Goal: Information Seeking & Learning: Check status

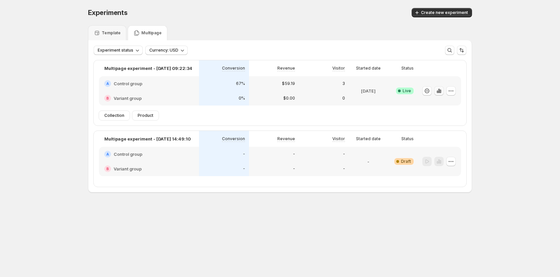
click at [438, 91] on icon "button" at bounding box center [437, 92] width 1 height 3
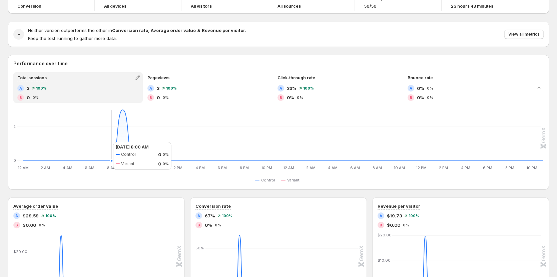
scroll to position [33, 0]
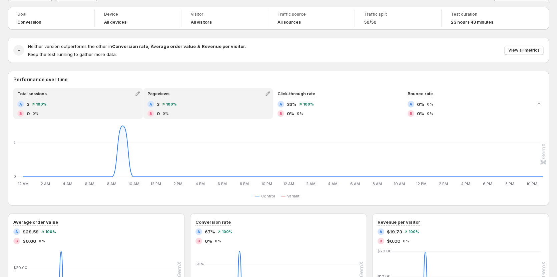
click at [201, 102] on div "A 3 100%" at bounding box center [207, 104] width 121 height 7
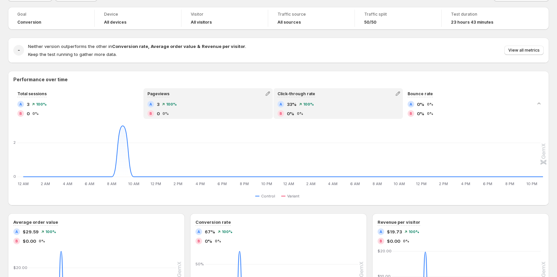
click at [309, 101] on div "A 33% 100%" at bounding box center [337, 104] width 121 height 7
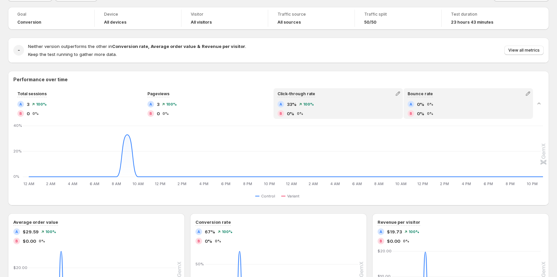
click at [441, 106] on div "A 0% 0%" at bounding box center [467, 104] width 121 height 7
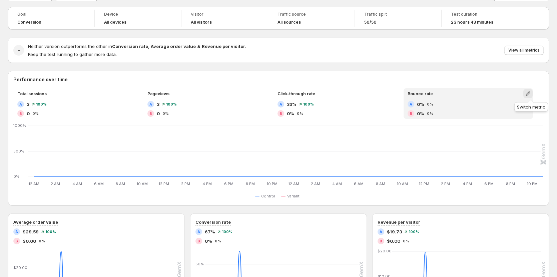
click at [531, 90] on icon "button" at bounding box center [527, 93] width 7 height 7
click at [487, 108] on span "Total visitors" at bounding box center [474, 107] width 26 height 5
click at [530, 94] on icon "button" at bounding box center [527, 94] width 4 height 4
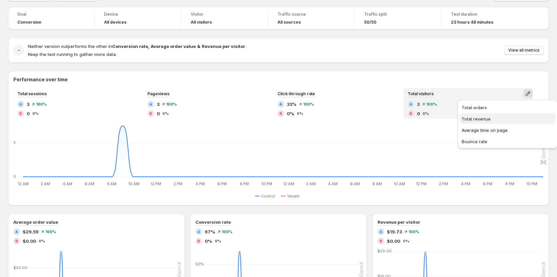
click at [485, 119] on span "Total revenue" at bounding box center [475, 118] width 29 height 5
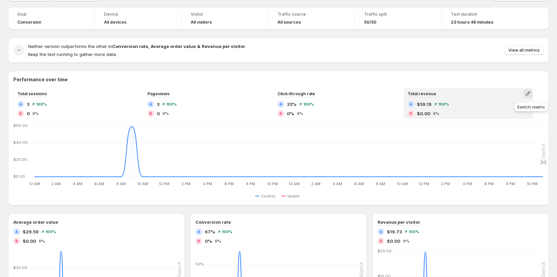
click at [531, 94] on icon "button" at bounding box center [527, 93] width 7 height 7
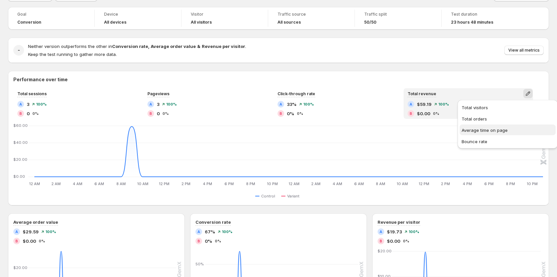
click at [481, 129] on span "Average time on page" at bounding box center [484, 130] width 46 height 5
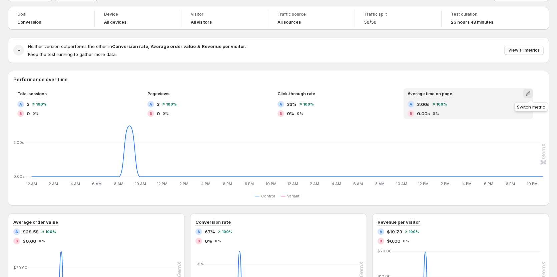
click at [530, 93] on icon "button" at bounding box center [527, 93] width 7 height 7
click at [485, 140] on span "Bounce rate" at bounding box center [474, 141] width 26 height 5
click at [530, 95] on icon "button" at bounding box center [527, 94] width 4 height 4
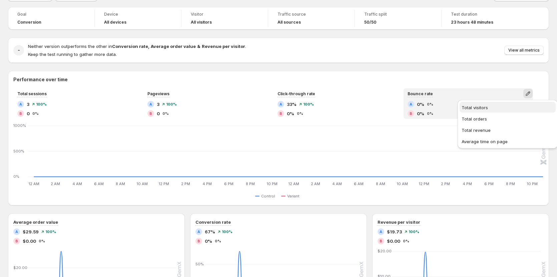
click at [485, 111] on button "Total visitors" at bounding box center [507, 107] width 96 height 11
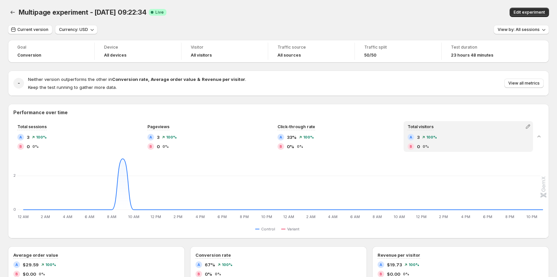
scroll to position [0, 0]
click at [27, 27] on button "Current version" at bounding box center [30, 29] width 44 height 9
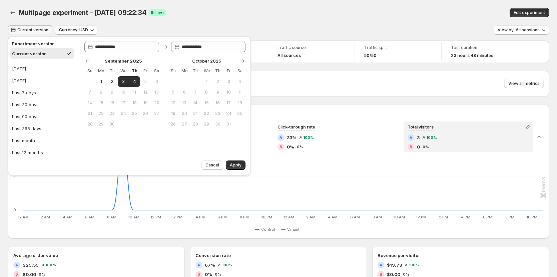
click at [298, 7] on div "Multipage experiment - Sep 3, 09:22:34. This page is ready Multipage experiment…" at bounding box center [278, 12] width 541 height 25
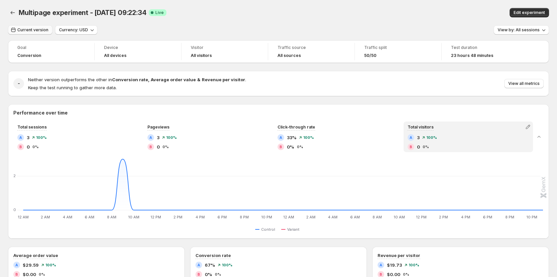
click at [38, 31] on span "Current version" at bounding box center [32, 29] width 31 height 5
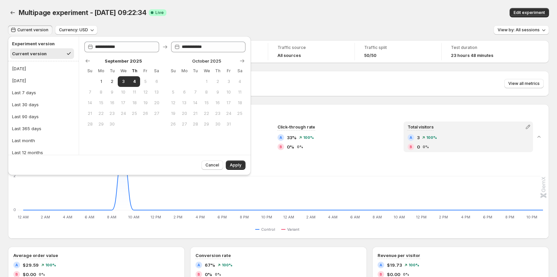
drag, startPoint x: 64, startPoint y: 229, endPoint x: 64, endPoint y: 233, distance: 4.0
click at [64, 229] on div "Control Variant" at bounding box center [278, 230] width 529 height 8
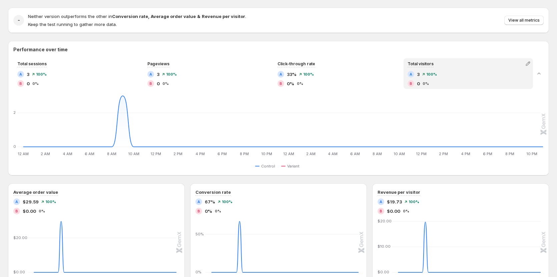
scroll to position [33, 0]
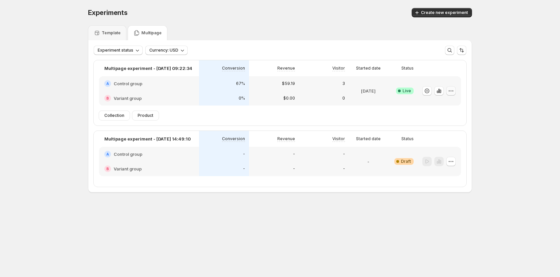
click at [453, 90] on icon "button" at bounding box center [451, 91] width 7 height 7
click at [444, 102] on span "Edit" at bounding box center [457, 104] width 70 height 7
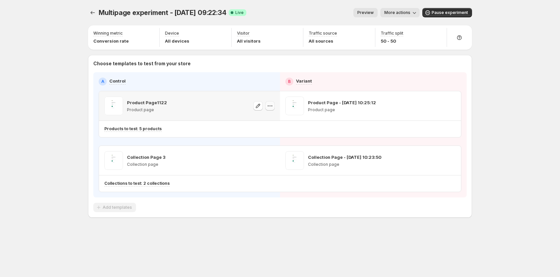
click at [268, 107] on icon "button" at bounding box center [270, 106] width 7 height 7
click at [256, 138] on div "Copy ID" at bounding box center [276, 136] width 76 height 7
click at [269, 159] on icon "button" at bounding box center [270, 160] width 7 height 7
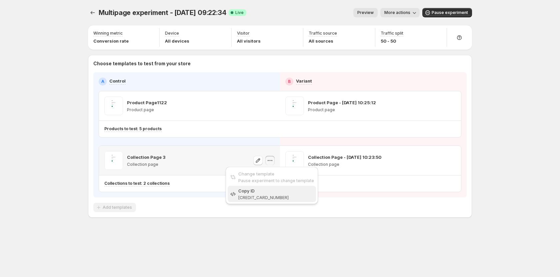
click at [264, 193] on div "Copy ID" at bounding box center [276, 191] width 76 height 7
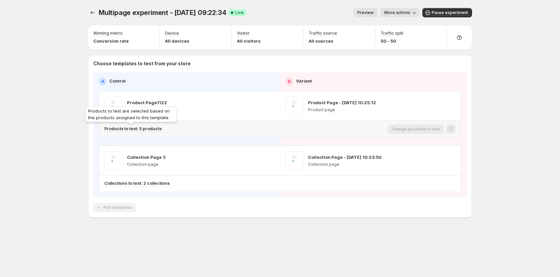
click at [152, 128] on p "Products to test: 5 products" at bounding box center [132, 128] width 57 height 5
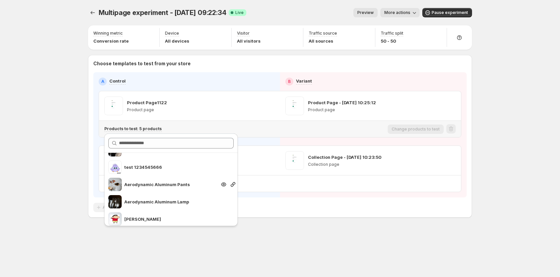
scroll to position [17, 0]
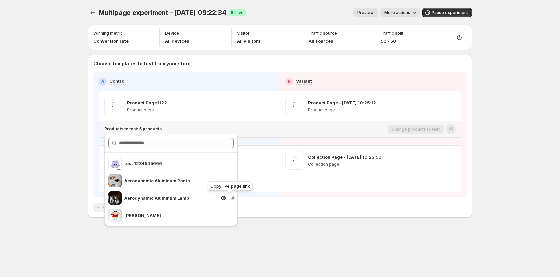
click at [231, 199] on icon "button" at bounding box center [233, 198] width 5 height 5
click at [301, 237] on div "Multipage experiment - Sep 3, 09:22:34. This page is ready Multipage experiment…" at bounding box center [280, 127] width 400 height 254
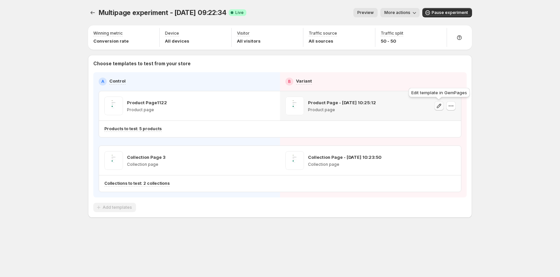
click at [440, 106] on icon "button" at bounding box center [439, 106] width 7 height 7
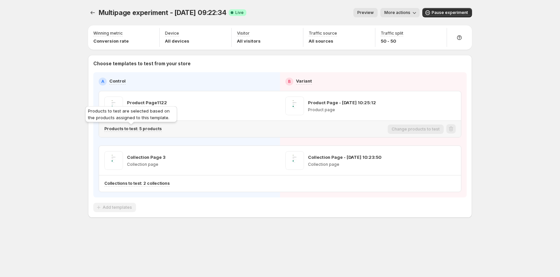
click at [135, 129] on p "Products to test: 5 products" at bounding box center [132, 128] width 57 height 5
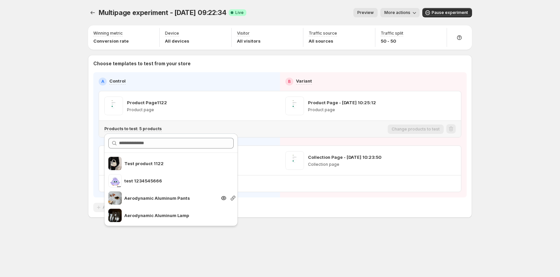
click at [228, 198] on div at bounding box center [232, 198] width 9 height 7
click at [230, 198] on icon "button" at bounding box center [233, 198] width 7 height 7
click at [308, 242] on div "Multipage experiment - Sep 3, 09:22:34. This page is ready Multipage experiment…" at bounding box center [280, 127] width 400 height 254
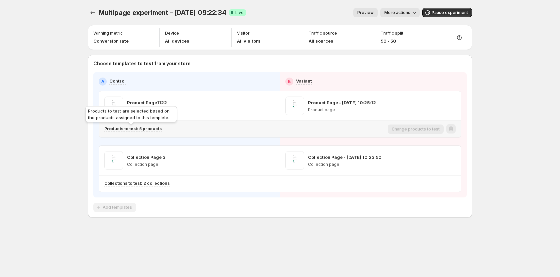
click at [148, 130] on p "Products to test: 5 products" at bounding box center [132, 128] width 57 height 5
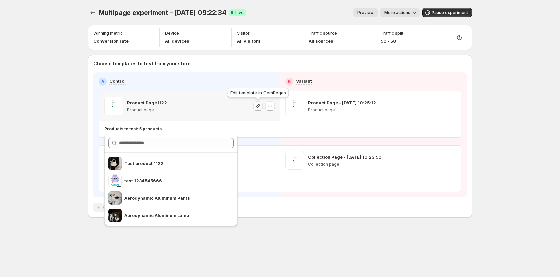
click at [260, 105] on icon "button" at bounding box center [258, 106] width 4 height 4
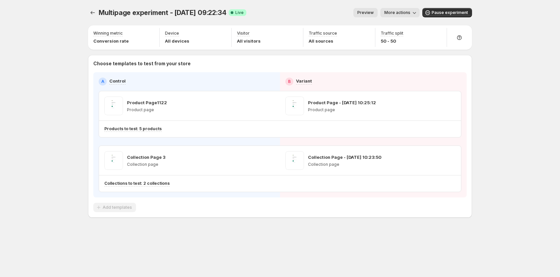
click at [480, 100] on icon at bounding box center [481, 101] width 7 height 7
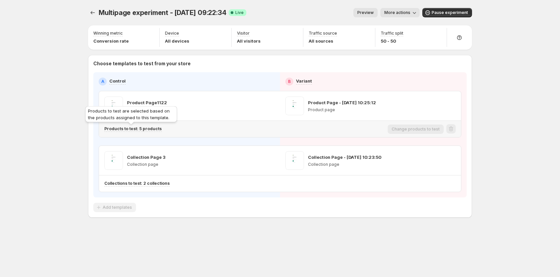
click at [146, 129] on p "Products to test: 5 products" at bounding box center [132, 128] width 57 height 5
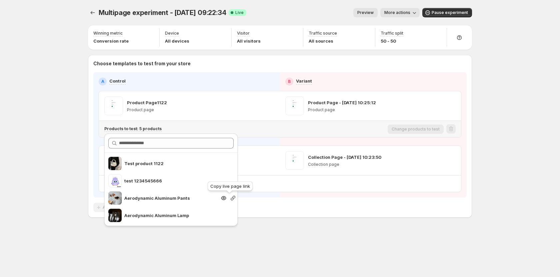
click at [231, 198] on icon "button" at bounding box center [233, 198] width 5 height 5
click at [324, 240] on div "Multipage experiment - Sep 3, 09:22:34. This page is ready Multipage experiment…" at bounding box center [280, 127] width 400 height 254
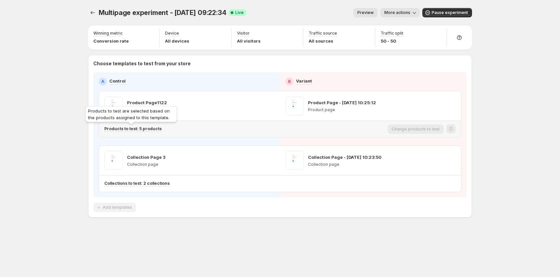
click at [148, 130] on p "Products to test: 5 products" at bounding box center [132, 128] width 57 height 5
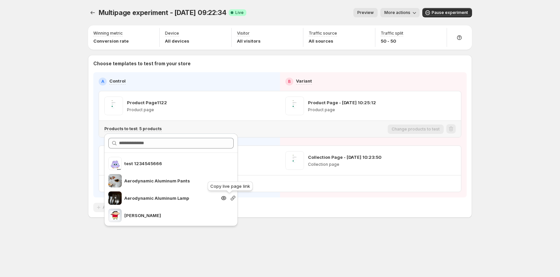
click at [230, 198] on icon "button" at bounding box center [233, 198] width 7 height 7
click at [306, 233] on div "Multipage experiment - Sep 3, 09:22:34. This page is ready Multipage experiment…" at bounding box center [280, 127] width 400 height 254
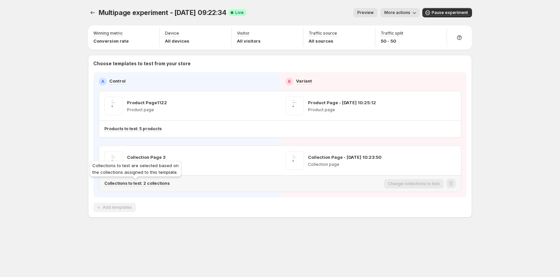
click at [148, 182] on p "Collections to test: 2 collections" at bounding box center [136, 183] width 65 height 5
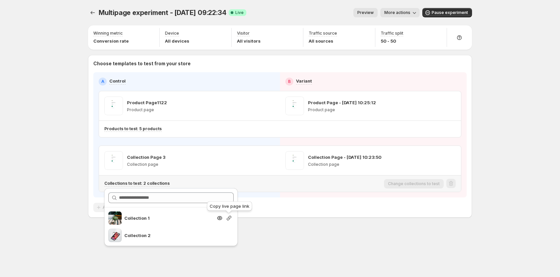
click at [228, 218] on icon "button" at bounding box center [229, 218] width 5 height 5
click at [288, 228] on div "Multipage experiment - Sep 3, 09:22:34. This page is ready Multipage experiment…" at bounding box center [280, 127] width 400 height 254
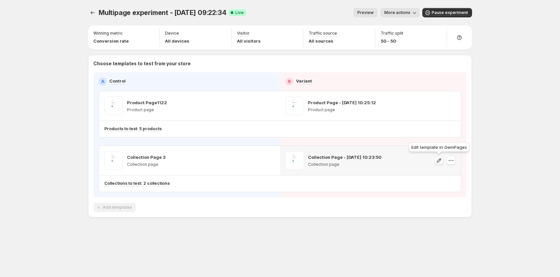
click at [437, 160] on icon "button" at bounding box center [439, 160] width 7 height 7
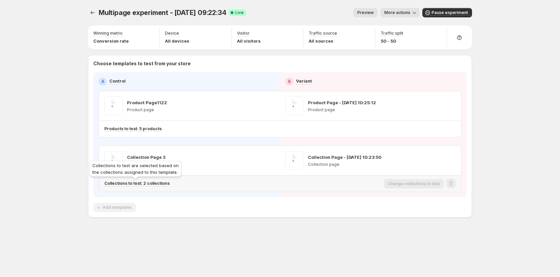
click at [146, 182] on p "Collections to test: 2 collections" at bounding box center [136, 183] width 65 height 5
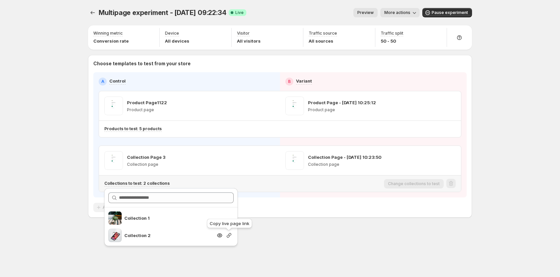
click at [229, 237] on icon "button" at bounding box center [229, 235] width 5 height 5
click at [280, 258] on div "Multipage experiment - Sep 3, 09:22:34. This page is ready Multipage experiment…" at bounding box center [280, 138] width 400 height 277
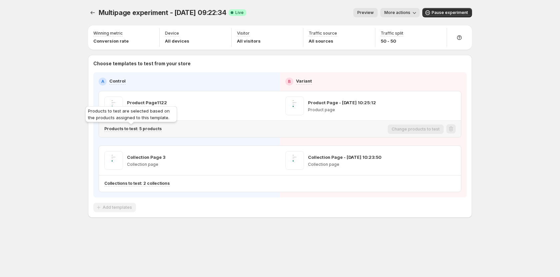
click at [140, 126] on p "Products to test: 5 products" at bounding box center [132, 128] width 57 height 5
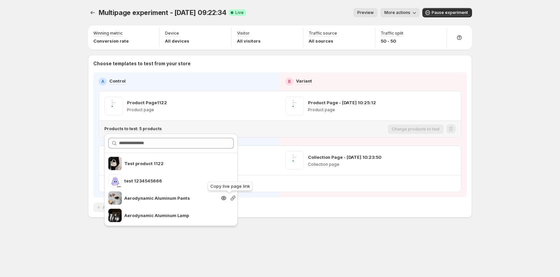
click at [231, 196] on icon "button" at bounding box center [233, 198] width 5 height 5
click at [171, 239] on div "Multipage experiment - Sep 3, 09:22:34. This page is ready Multipage experiment…" at bounding box center [280, 127] width 400 height 254
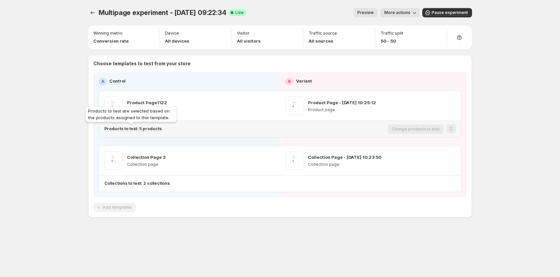
click at [142, 127] on p "Products to test: 5 products" at bounding box center [132, 128] width 57 height 5
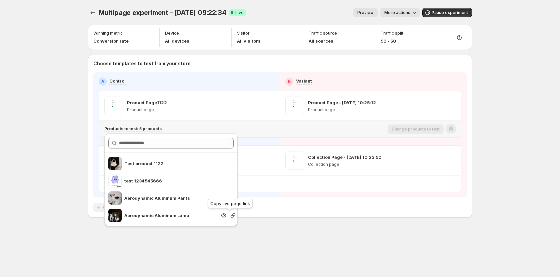
click at [230, 217] on icon "button" at bounding box center [233, 215] width 7 height 7
click at [245, 245] on div "Multipage experiment - Sep 3, 09:22:34. This page is ready Multipage experiment…" at bounding box center [280, 127] width 400 height 254
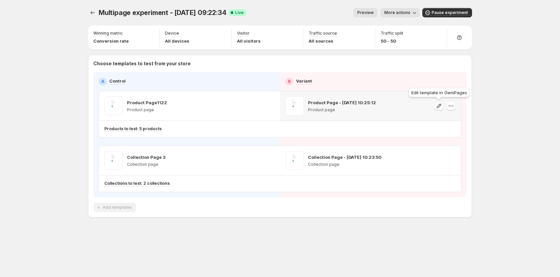
click at [438, 106] on icon "button" at bounding box center [439, 106] width 7 height 7
click at [453, 107] on icon "button" at bounding box center [451, 106] width 7 height 7
click at [492, 103] on div "Multipage experiment - Sep 3, 09:22:34. This page is ready Multipage experiment…" at bounding box center [280, 138] width 560 height 277
drag, startPoint x: 307, startPoint y: 102, endPoint x: 380, endPoint y: 105, distance: 73.1
click at [380, 105] on div "Product Page - Jun 9, 10:25:12 Product page" at bounding box center [370, 106] width 170 height 19
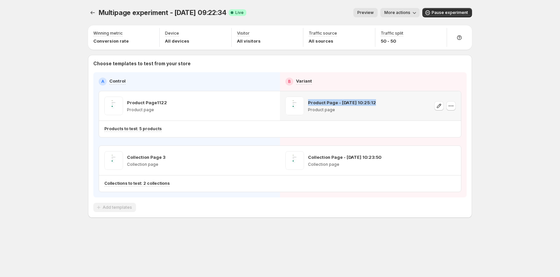
copy p "Product Page - [DATE] 10:25:12"
click at [300, 222] on div "Multipage experiment - Sep 3, 09:22:34. This page is ready Multipage experiment…" at bounding box center [280, 127] width 400 height 254
click at [439, 105] on icon "button" at bounding box center [439, 106] width 4 height 4
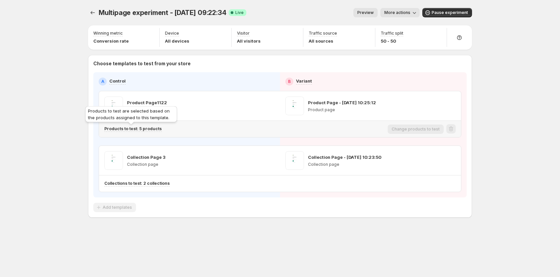
click at [151, 129] on p "Products to test: 5 products" at bounding box center [132, 128] width 57 height 5
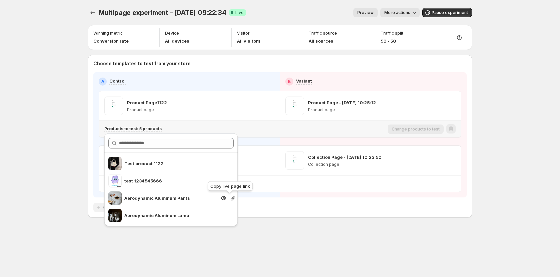
click at [230, 198] on icon "button" at bounding box center [233, 198] width 7 height 7
click at [316, 231] on div "Multipage experiment - Sep 3, 09:22:34. This page is ready Multipage experiment…" at bounding box center [280, 127] width 400 height 254
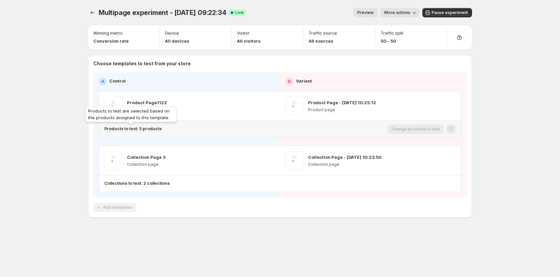
click at [148, 128] on p "Products to test: 5 products" at bounding box center [132, 128] width 57 height 5
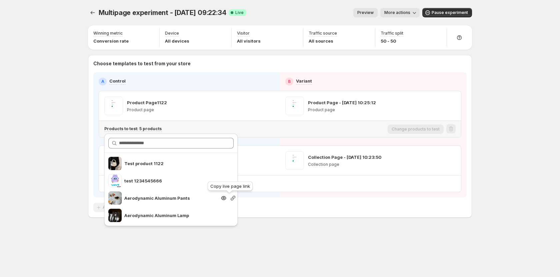
click at [230, 199] on icon "button" at bounding box center [233, 198] width 7 height 7
click at [282, 243] on div "Multipage experiment - Sep 3, 09:22:34. This page is ready Multipage experiment…" at bounding box center [280, 127] width 400 height 254
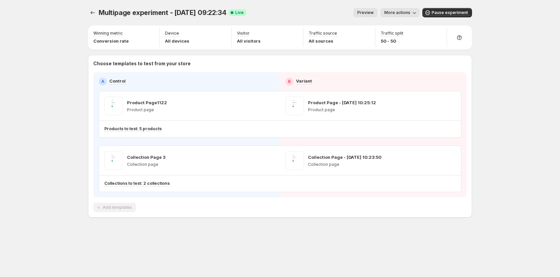
click at [220, 232] on div "Multipage experiment - Sep 3, 09:22:34. This page is ready Multipage experiment…" at bounding box center [280, 127] width 400 height 254
drag, startPoint x: 455, startPoint y: 106, endPoint x: 451, endPoint y: 109, distance: 4.7
click at [455, 106] on button "button" at bounding box center [450, 105] width 9 height 9
click at [439, 140] on span "Copy ID 582734053409555211" at bounding box center [457, 139] width 76 height 13
click at [450, 159] on icon "button" at bounding box center [451, 160] width 7 height 7
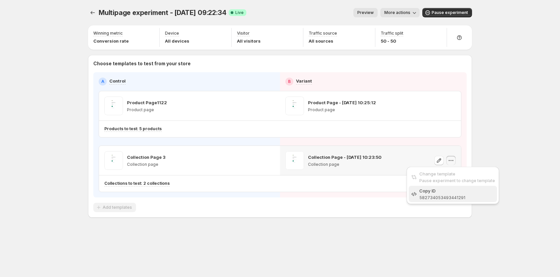
click at [445, 197] on span "582734053493441291" at bounding box center [442, 197] width 46 height 5
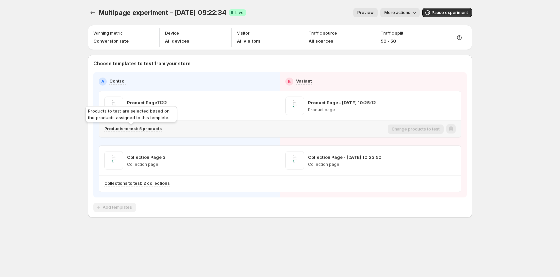
click at [126, 130] on p "Products to test: 5 products" at bounding box center [132, 128] width 57 height 5
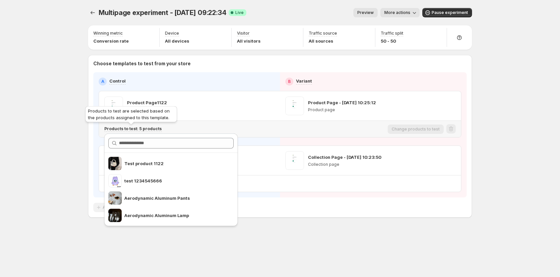
click at [126, 130] on p "Products to test: 5 products" at bounding box center [132, 128] width 57 height 5
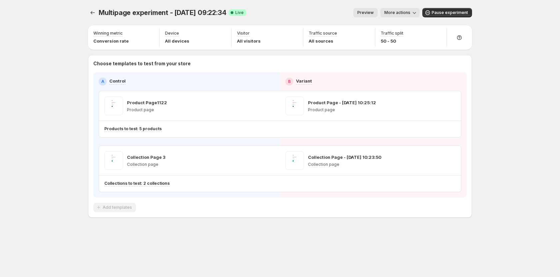
click at [395, 11] on span "More actions" at bounding box center [397, 12] width 26 height 5
click at [526, 19] on div "Multipage experiment - Sep 3, 09:22:34. This page is ready Multipage experiment…" at bounding box center [280, 138] width 560 height 277
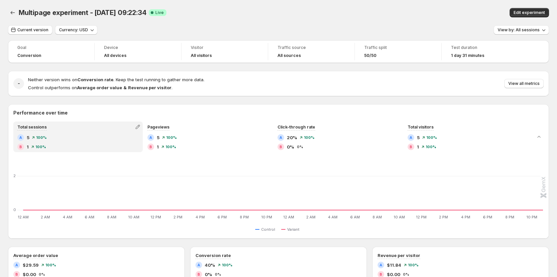
scroll to position [33, 0]
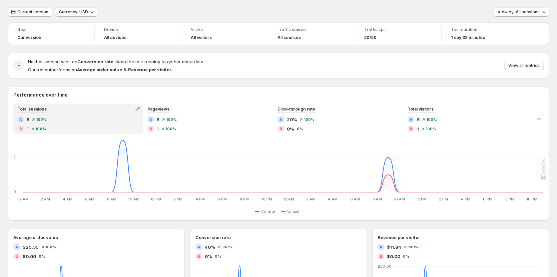
scroll to position [33, 0]
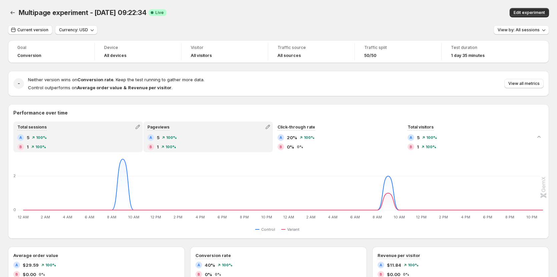
click at [194, 132] on div "Pageviews A 5 100% B 1 100%" at bounding box center [208, 136] width 128 height 29
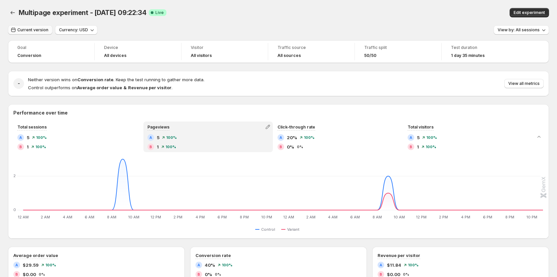
click at [43, 28] on span "Current version" at bounding box center [32, 29] width 31 height 5
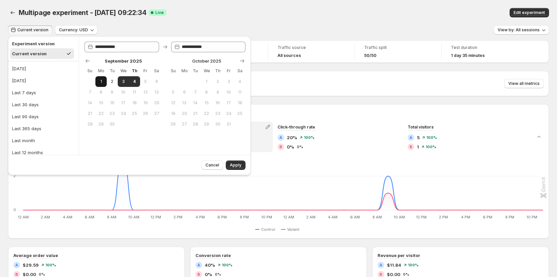
click at [101, 81] on span "1" at bounding box center [101, 81] width 6 height 5
type input "**********"
click at [110, 82] on span "2" at bounding box center [112, 81] width 6 height 5
type input "**********"
click at [234, 163] on span "Apply" at bounding box center [236, 165] width 12 height 5
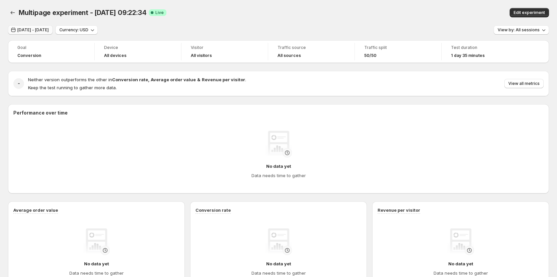
click at [46, 29] on span "Sep 01, 2025 - Sep 02, 2025" at bounding box center [32, 29] width 31 height 5
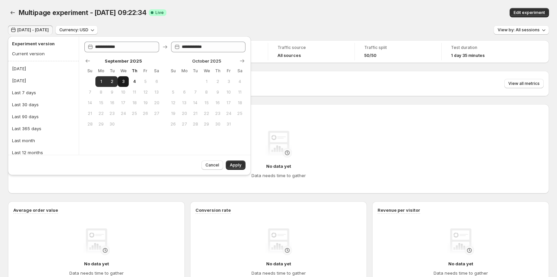
click at [128, 85] on button "3" at bounding box center [123, 81] width 11 height 11
type input "**********"
click at [133, 83] on span "4" at bounding box center [134, 81] width 6 height 5
type input "**********"
click at [234, 165] on span "Apply" at bounding box center [236, 165] width 12 height 5
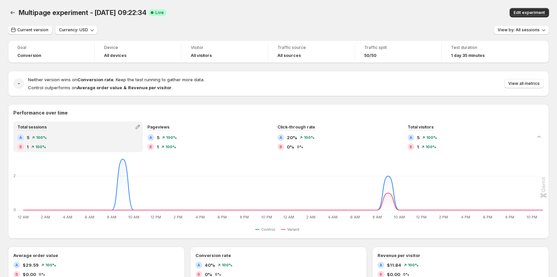
scroll to position [33, 0]
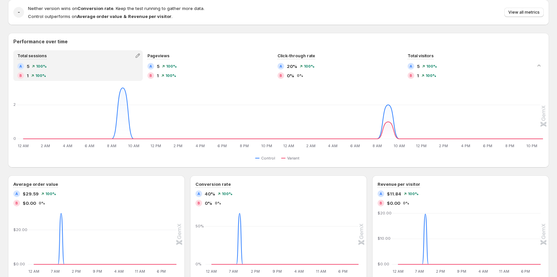
scroll to position [33, 0]
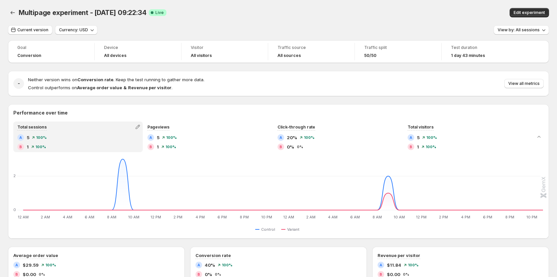
click at [159, 98] on div "Goal Conversion Device All devices Visitor All visitors Traffic source All sour…" at bounding box center [278, 274] width 541 height 468
click at [524, 30] on span "View by: All sessions" at bounding box center [518, 29] width 42 height 5
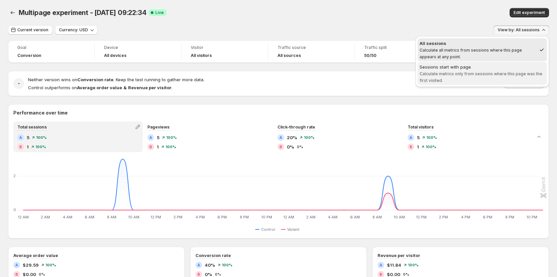
click at [474, 73] on span "Calculate metrics only from sessions where this page was the first visited." at bounding box center [480, 77] width 123 height 12
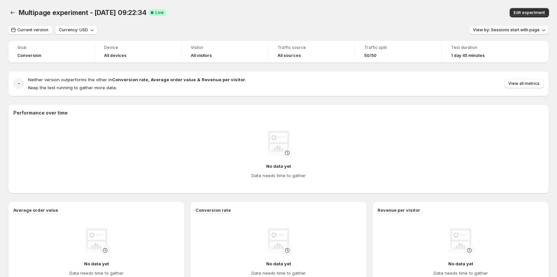
click at [496, 33] on button "View by: Sessions start with page" at bounding box center [509, 29] width 80 height 9
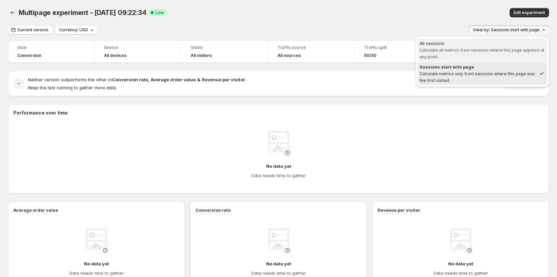
click at [470, 53] on span "All sessions Calculate all metrics from sessions where this page appears at any…" at bounding box center [481, 50] width 125 height 20
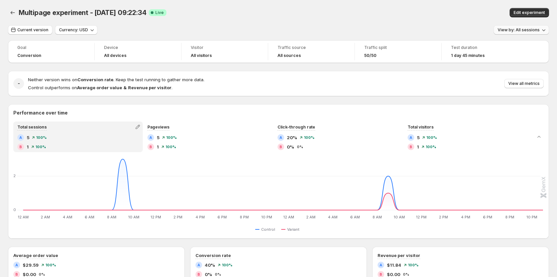
click at [512, 31] on span "View by: All sessions" at bounding box center [518, 29] width 42 height 5
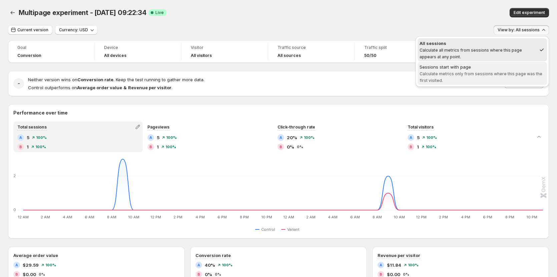
click at [481, 74] on span "Calculate metrics only from sessions where this page was the first visited." at bounding box center [480, 77] width 123 height 12
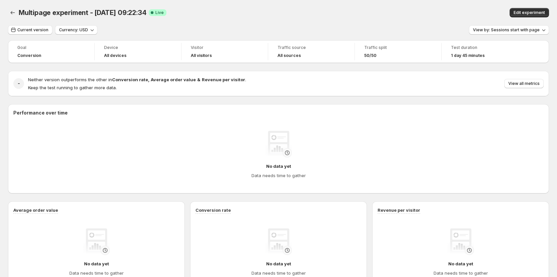
click at [407, 16] on div "Edit experiment" at bounding box center [443, 12] width 209 height 9
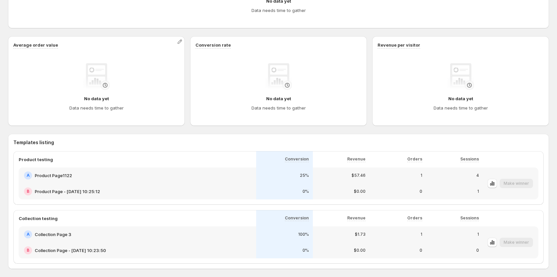
scroll to position [193, 0]
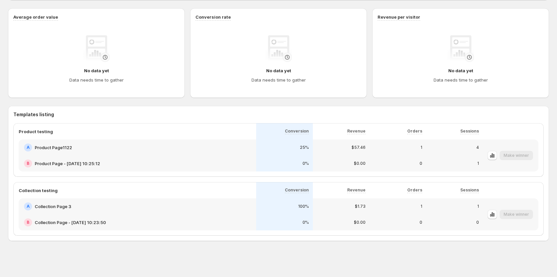
drag, startPoint x: 496, startPoint y: 157, endPoint x: 483, endPoint y: 154, distance: 12.6
click at [493, 157] on icon "button" at bounding box center [491, 155] width 1 height 4
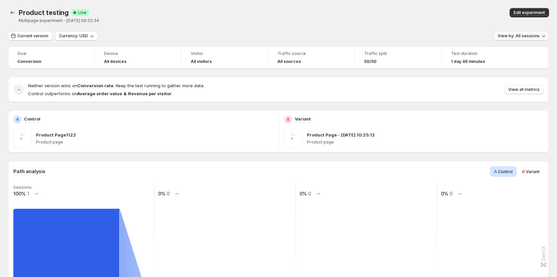
click at [516, 37] on span "View by: All sessions" at bounding box center [518, 35] width 42 height 5
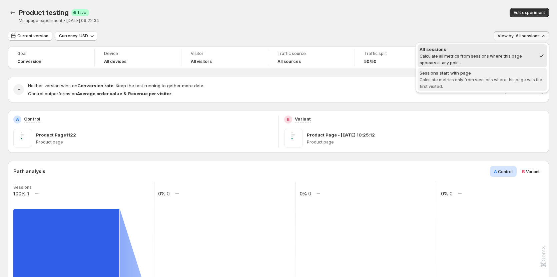
click at [483, 74] on div "Sessions start with page" at bounding box center [481, 73] width 125 height 7
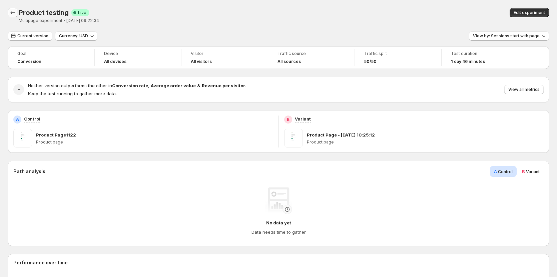
click at [10, 15] on icon "Back" at bounding box center [12, 12] width 7 height 7
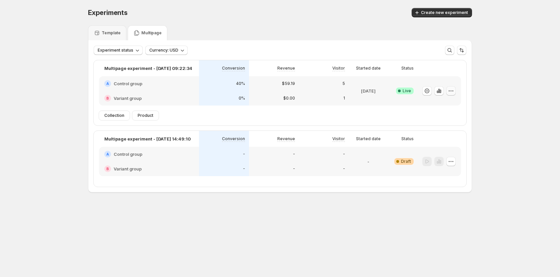
click at [452, 87] on button "button" at bounding box center [450, 90] width 9 height 9
click at [437, 90] on icon "button" at bounding box center [439, 91] width 7 height 7
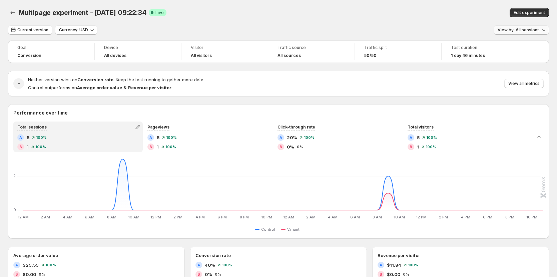
click at [527, 29] on span "View by: All sessions" at bounding box center [518, 29] width 42 height 5
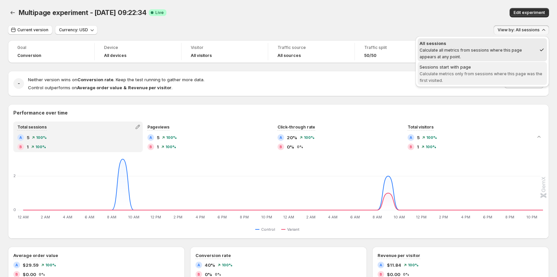
click at [482, 71] on span "Sessions start with page Calculate metrics only from sessions where this page w…" at bounding box center [481, 73] width 125 height 19
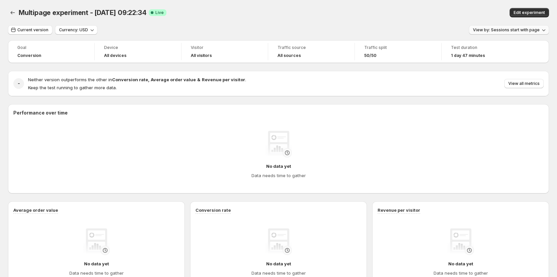
click at [496, 29] on span "View by: Sessions start with page" at bounding box center [506, 29] width 67 height 5
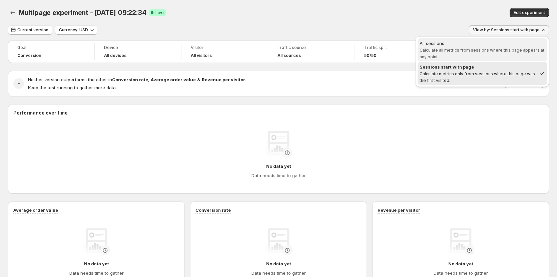
click at [476, 47] on span "All sessions Calculate all metrics from sessions where this page appears at any…" at bounding box center [481, 50] width 125 height 20
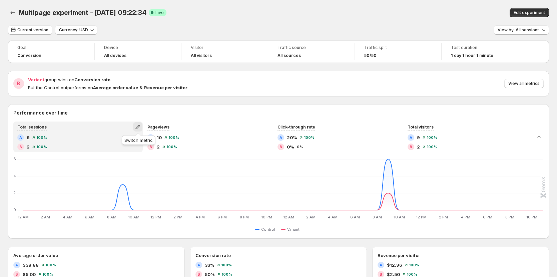
click at [135, 125] on button "button" at bounding box center [137, 126] width 9 height 9
click at [297, 78] on div "Variant group wins on Conversion rate . But the Control outperforms on Average …" at bounding box center [285, 83] width 515 height 15
